Goal: Share content: Share content

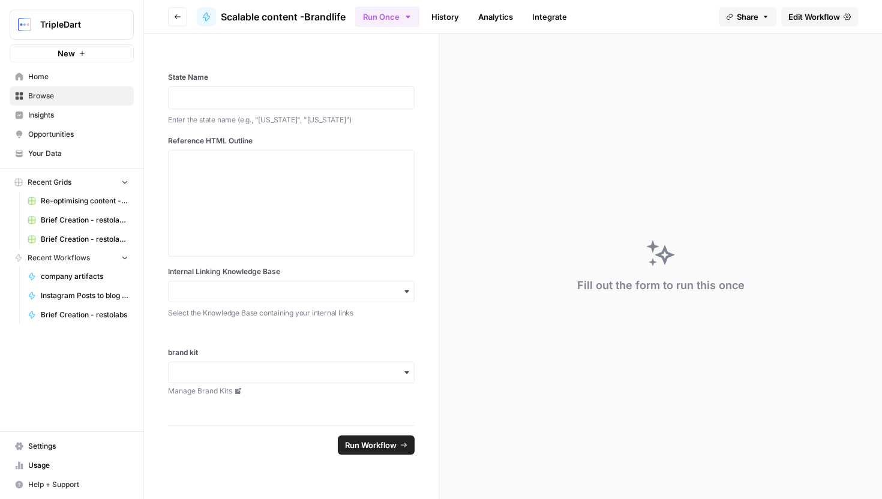
click at [86, 295] on span "Instagram Posts to blog articles" at bounding box center [85, 295] width 88 height 11
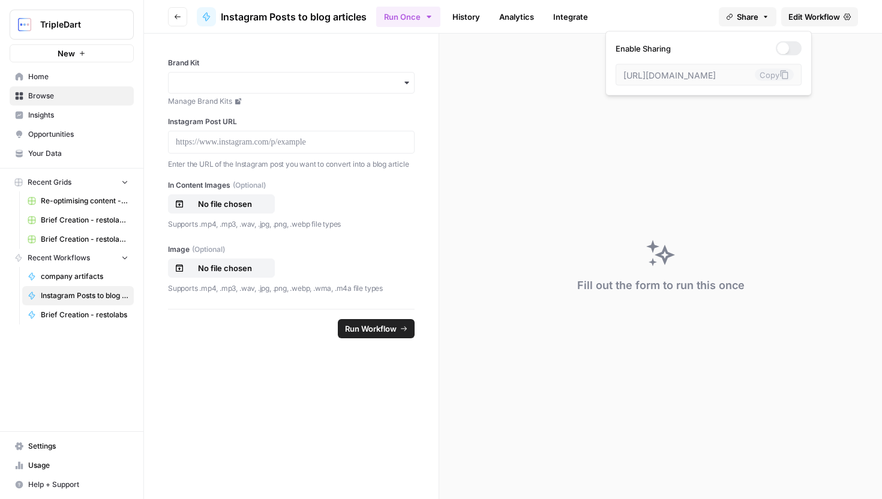
click at [757, 12] on span "Share" at bounding box center [748, 17] width 22 height 12
click at [777, 46] on div at bounding box center [783, 49] width 12 height 12
click at [780, 76] on icon at bounding box center [785, 75] width 10 height 10
click at [776, 55] on div at bounding box center [789, 48] width 26 height 14
